Goal: Task Accomplishment & Management: Manage account settings

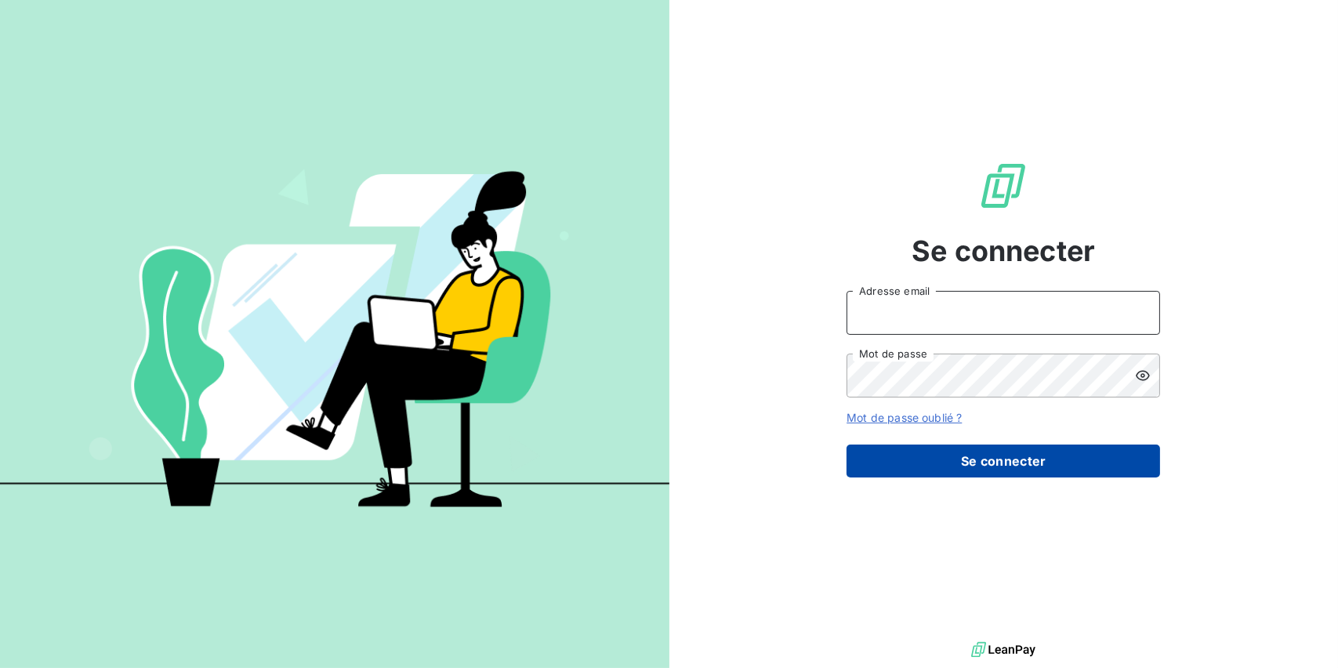
type input "[EMAIL_ADDRESS][DOMAIN_NAME]"
click at [976, 444] on button "Se connecter" at bounding box center [1004, 460] width 314 height 33
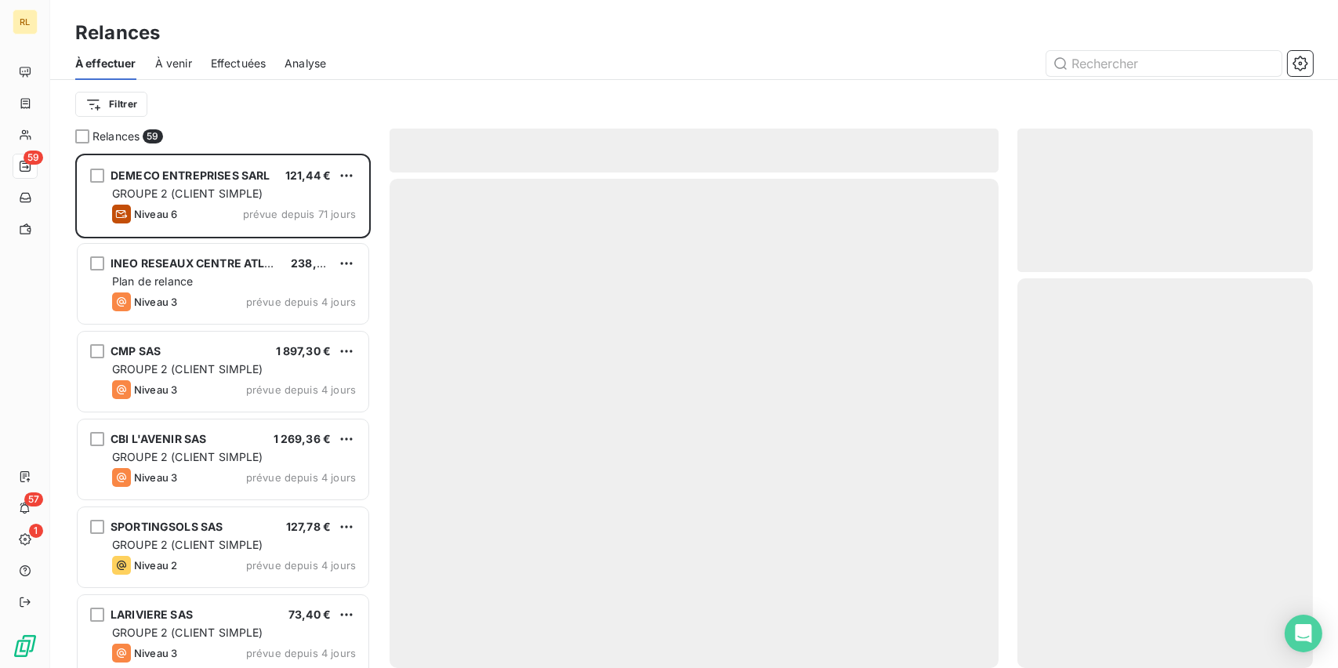
scroll to position [502, 283]
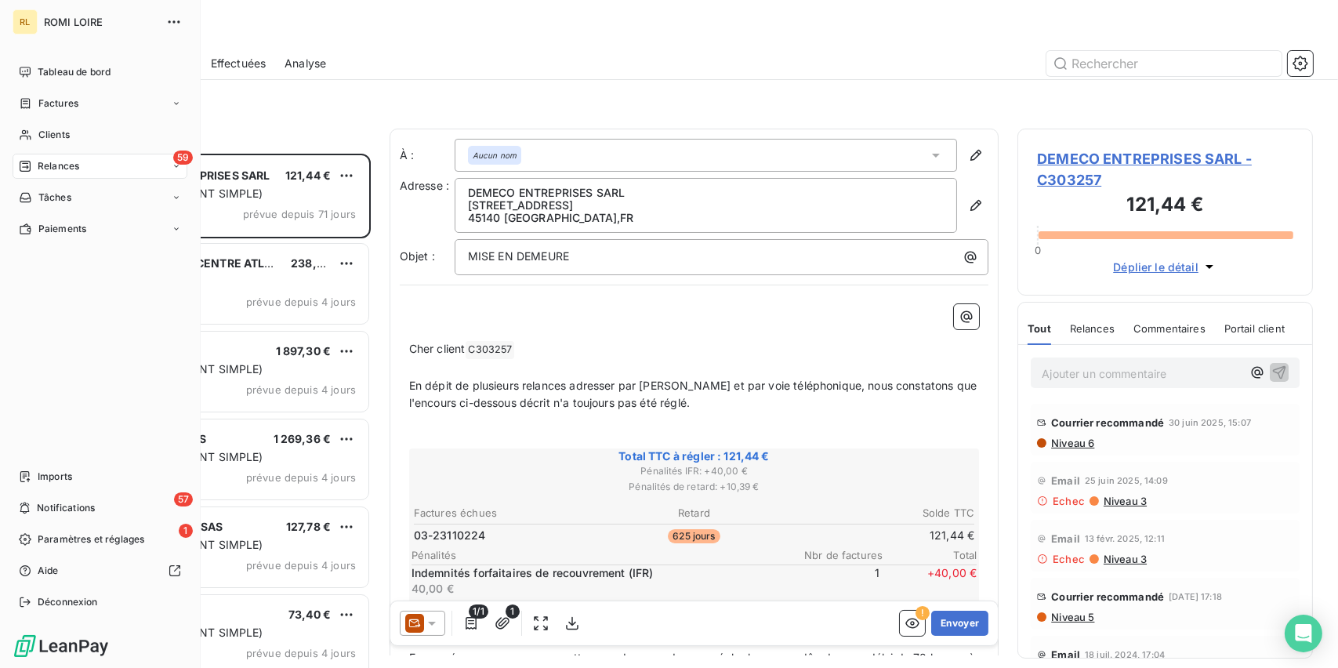
click at [48, 72] on span "Tableau de bord" at bounding box center [74, 72] width 73 height 14
